Goal: Navigation & Orientation: Find specific page/section

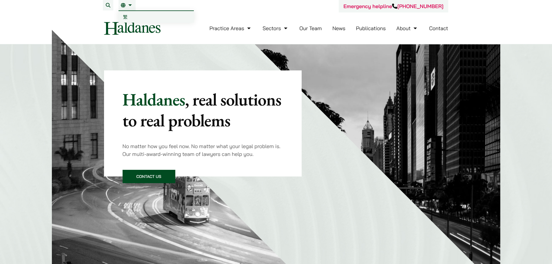
click at [123, 16] on link "繁" at bounding box center [156, 17] width 75 height 12
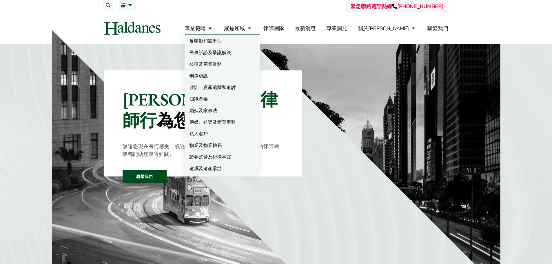
click at [233, 73] on link "刑事辯護" at bounding box center [222, 76] width 75 height 12
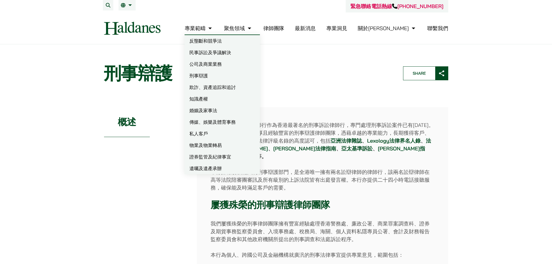
click at [229, 52] on link "民事訴訟及爭議解決" at bounding box center [222, 53] width 75 height 12
